Goal: Task Accomplishment & Management: Manage account settings

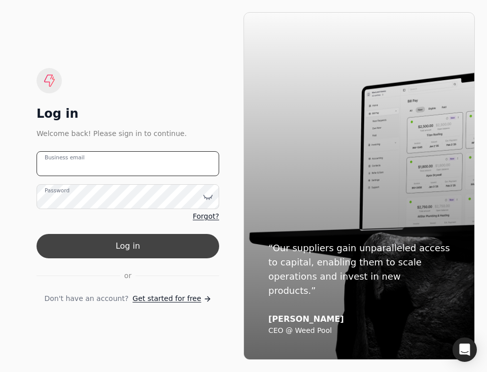
type email "team+finishlinefreight@helloquickly.com"
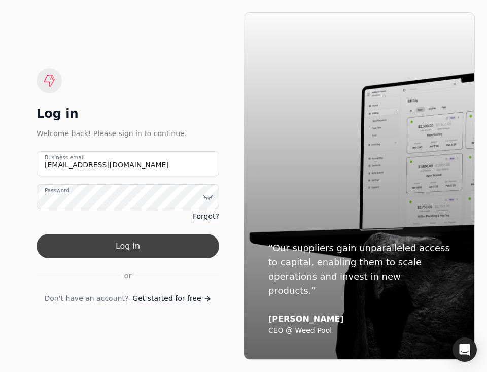
click at [96, 250] on button "Log in" at bounding box center [128, 246] width 183 height 24
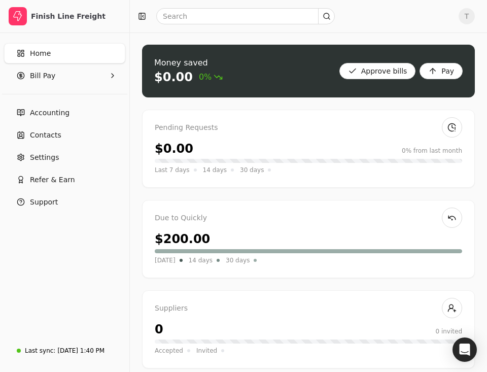
click at [465, 20] on span "T" at bounding box center [467, 16] width 16 height 16
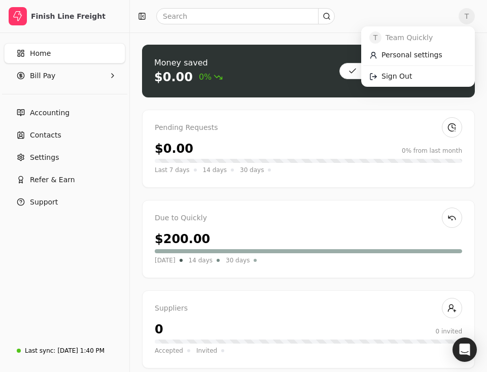
click at [421, 86] on div "T Team Quickly Personal settings Sign Out" at bounding box center [418, 56] width 114 height 60
click at [421, 77] on link "Sign Out" at bounding box center [418, 76] width 110 height 17
